Goal: Transaction & Acquisition: Purchase product/service

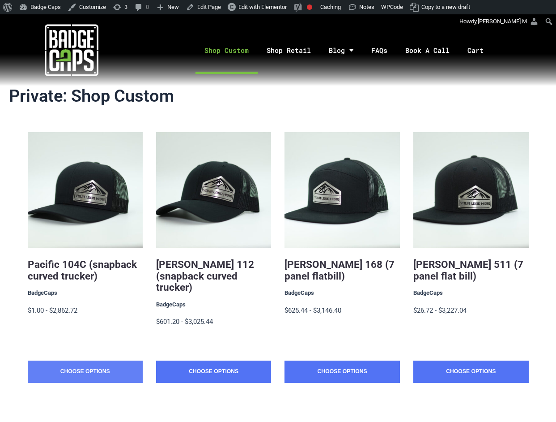
click at [77, 360] on link "Choose Options" at bounding box center [85, 371] width 115 height 22
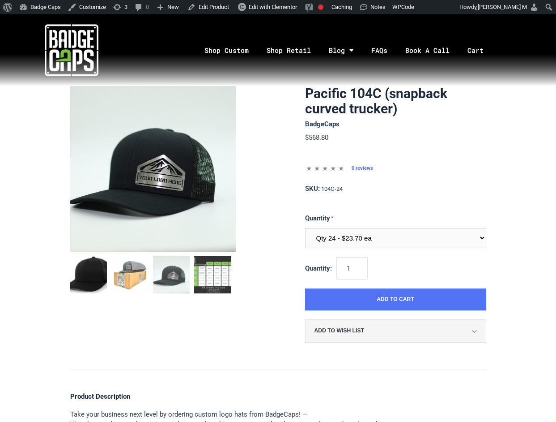
click at [159, 147] on img at bounding box center [153, 169] width 166 height 166
click at [156, 161] on img at bounding box center [153, 169] width 166 height 166
click at [130, 270] on img "mark as featured image" at bounding box center [129, 274] width 37 height 37
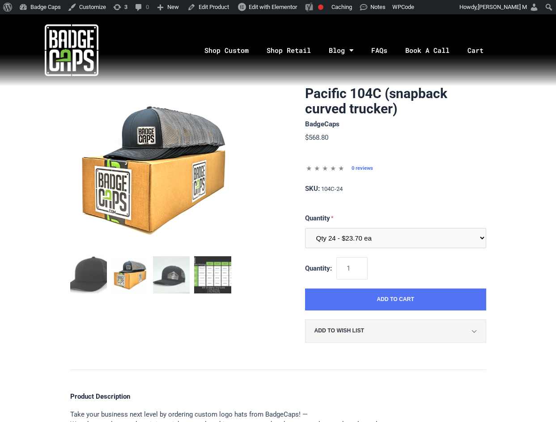
click at [146, 164] on img at bounding box center [153, 169] width 166 height 166
click at [95, 267] on img "mark as featured image" at bounding box center [88, 274] width 37 height 37
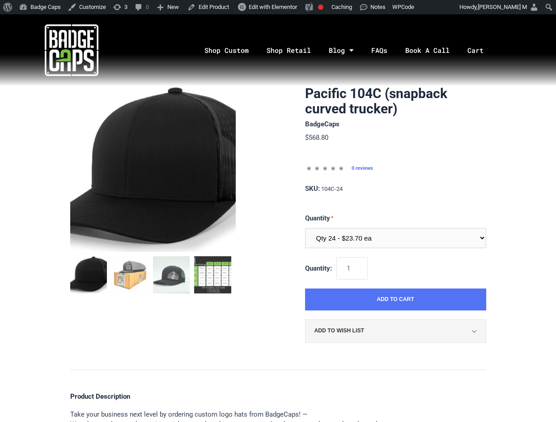
click at [141, 143] on img at bounding box center [153, 169] width 166 height 166
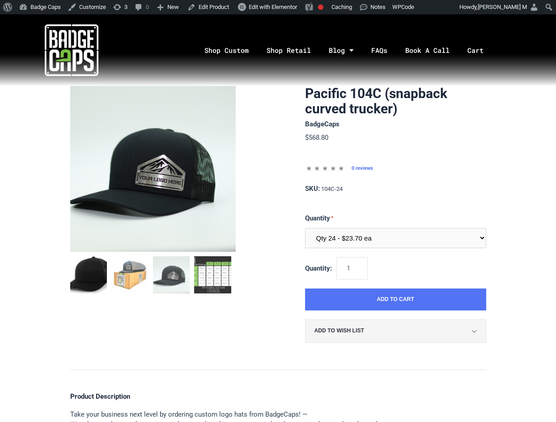
click at [146, 219] on img at bounding box center [153, 169] width 166 height 166
click at [139, 132] on img at bounding box center [153, 169] width 166 height 166
click at [156, 192] on img at bounding box center [153, 169] width 166 height 166
click at [134, 280] on img "mark as featured image" at bounding box center [129, 274] width 37 height 37
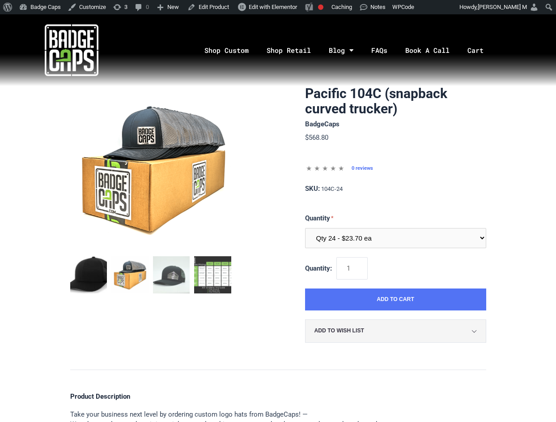
click at [91, 279] on img "mark as featured image" at bounding box center [88, 274] width 37 height 37
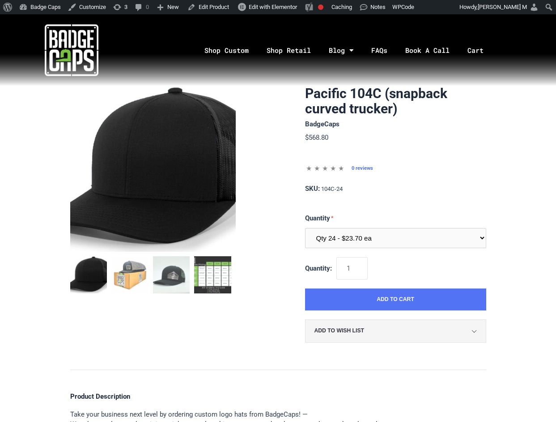
click at [171, 183] on img at bounding box center [153, 169] width 166 height 166
click at [165, 168] on img at bounding box center [153, 169] width 166 height 166
click at [172, 208] on img at bounding box center [153, 169] width 166 height 166
click at [184, 276] on img "mark as featured image" at bounding box center [171, 274] width 37 height 37
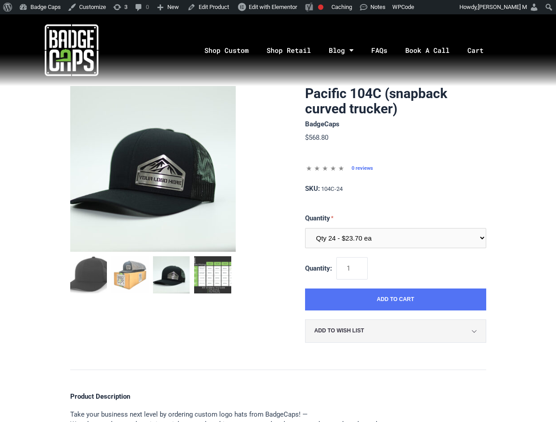
click at [187, 175] on img at bounding box center [153, 169] width 166 height 166
click at [148, 209] on img at bounding box center [153, 169] width 166 height 166
click at [209, 274] on img "mark as featured image" at bounding box center [212, 274] width 37 height 37
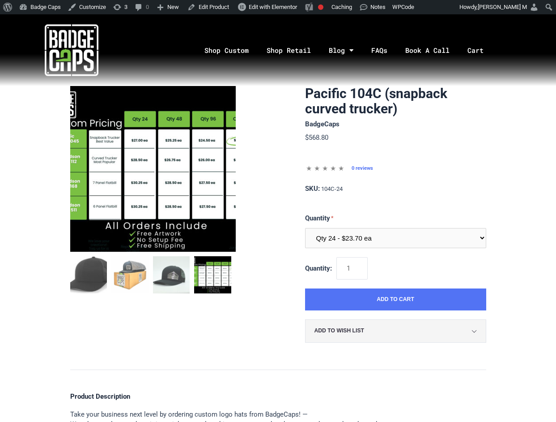
click at [169, 189] on img at bounding box center [153, 169] width 166 height 166
click at [223, 53] on link "Shop Custom" at bounding box center [227, 50] width 62 height 47
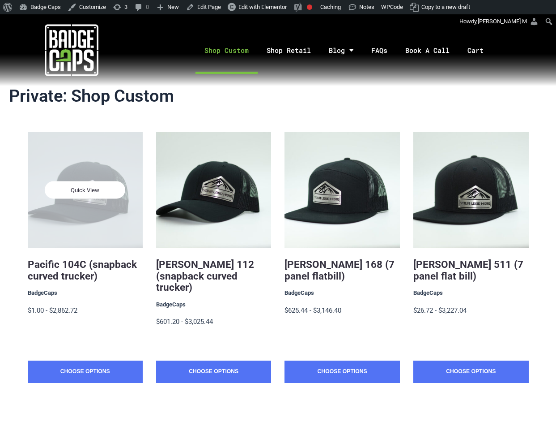
click at [87, 227] on div "Quick View" at bounding box center [85, 189] width 115 height 115
